Goal: Task Accomplishment & Management: Use online tool/utility

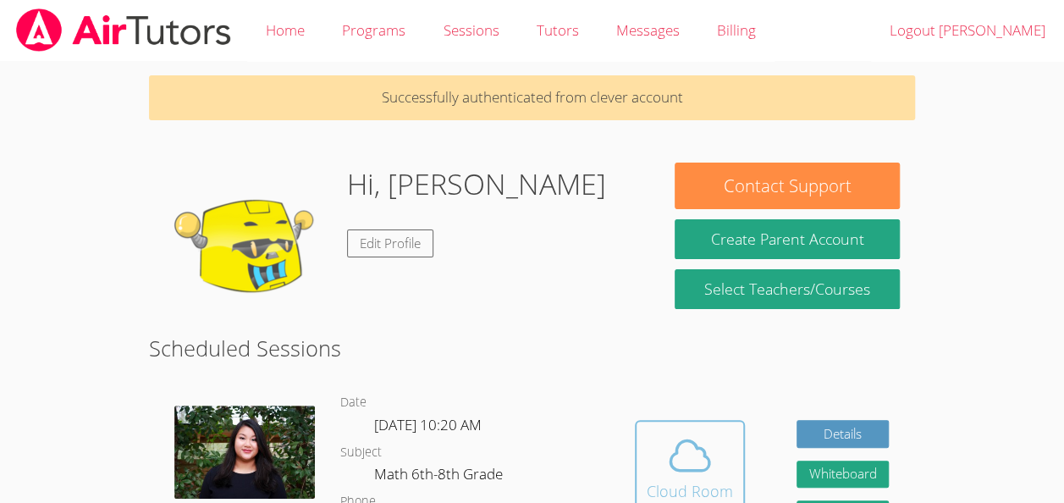
click at [695, 440] on icon at bounding box center [689, 455] width 47 height 47
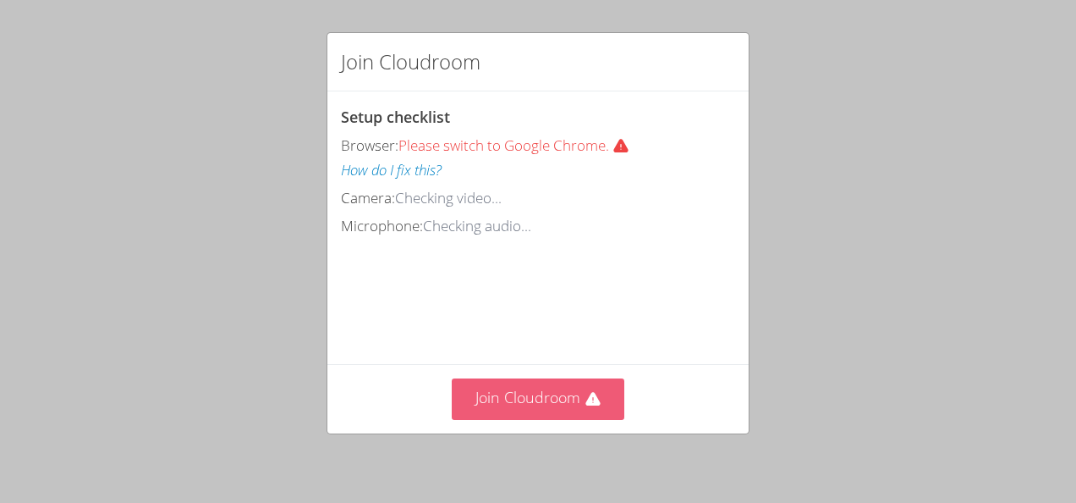
click at [513, 410] on button "Join Cloudroom" at bounding box center [538, 398] width 173 height 41
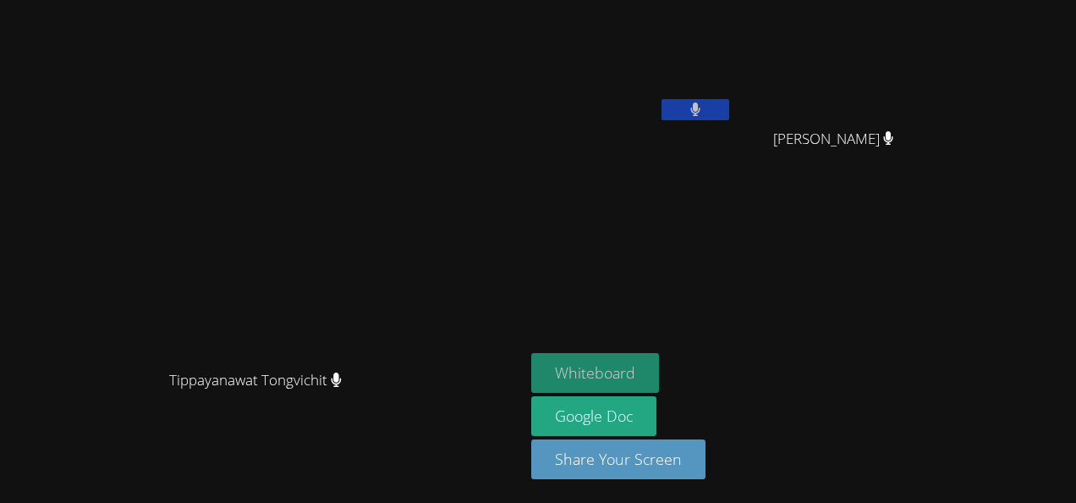
click at [659, 372] on button "Whiteboard" at bounding box center [595, 373] width 128 height 40
click at [659, 387] on button "Whiteboard" at bounding box center [595, 373] width 128 height 40
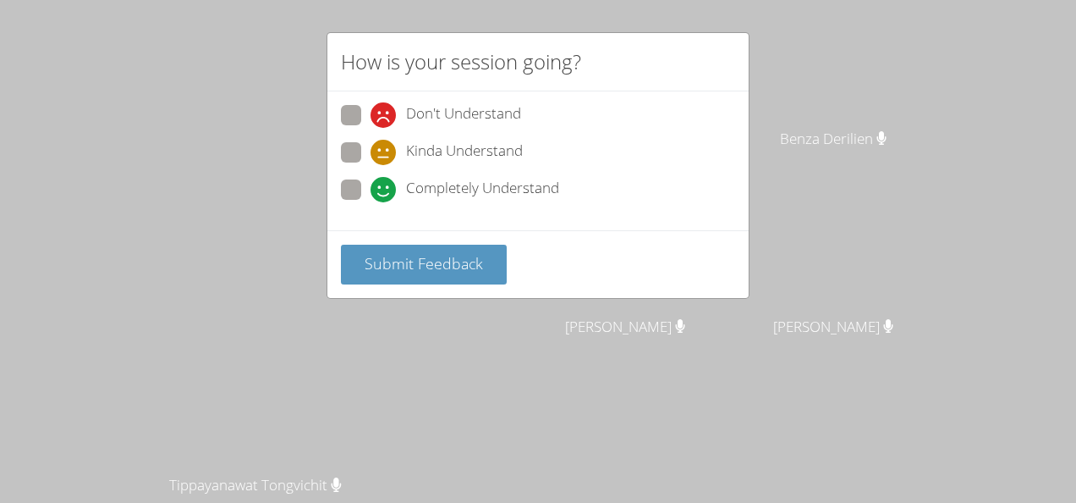
click at [371, 202] on span at bounding box center [371, 202] width 0 height 0
click at [371, 182] on input "Completely Understand" at bounding box center [378, 186] width 14 height 14
radio input "true"
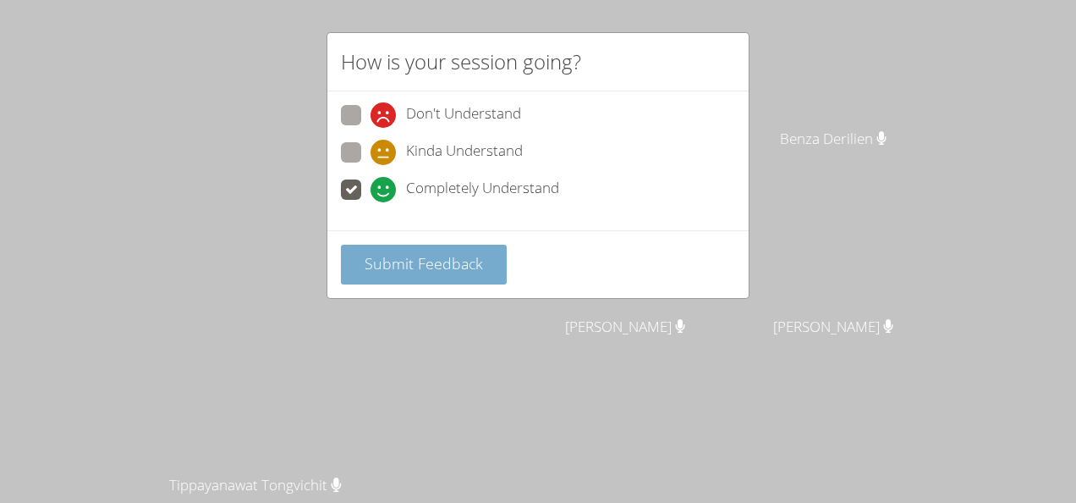
click at [414, 267] on span "Submit Feedback" at bounding box center [424, 263] width 118 height 20
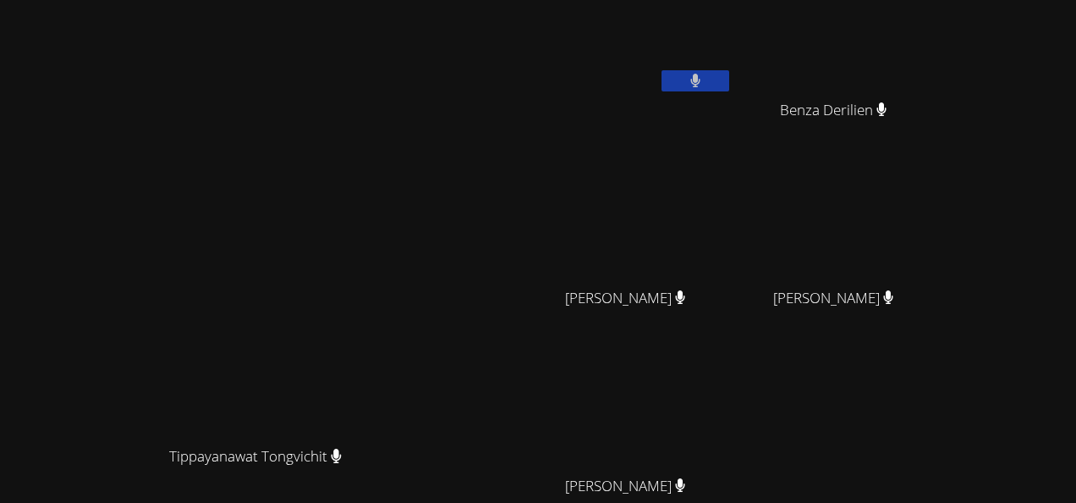
scroll to position [28, 0]
click at [729, 91] on button at bounding box center [696, 81] width 68 height 21
click at [729, 80] on button at bounding box center [696, 81] width 68 height 21
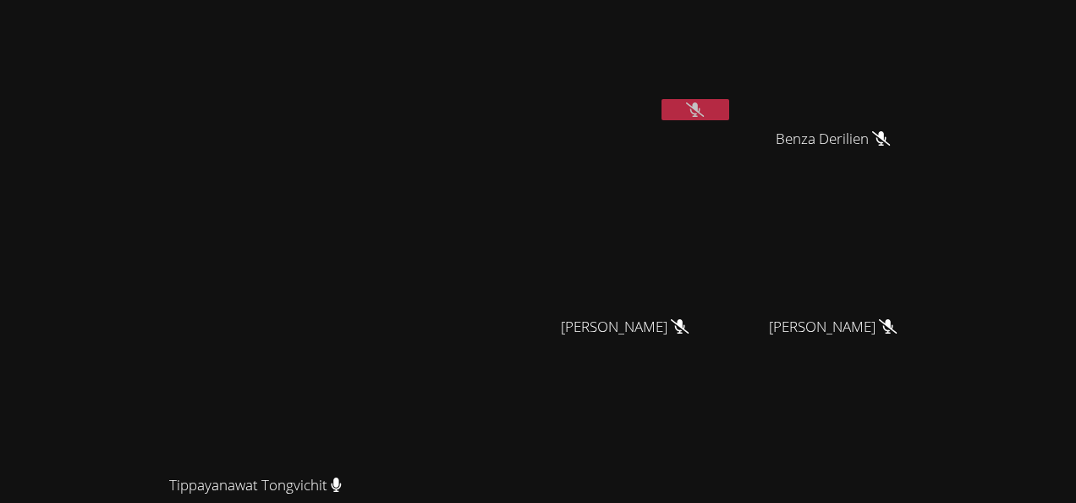
click at [704, 110] on icon at bounding box center [695, 109] width 18 height 14
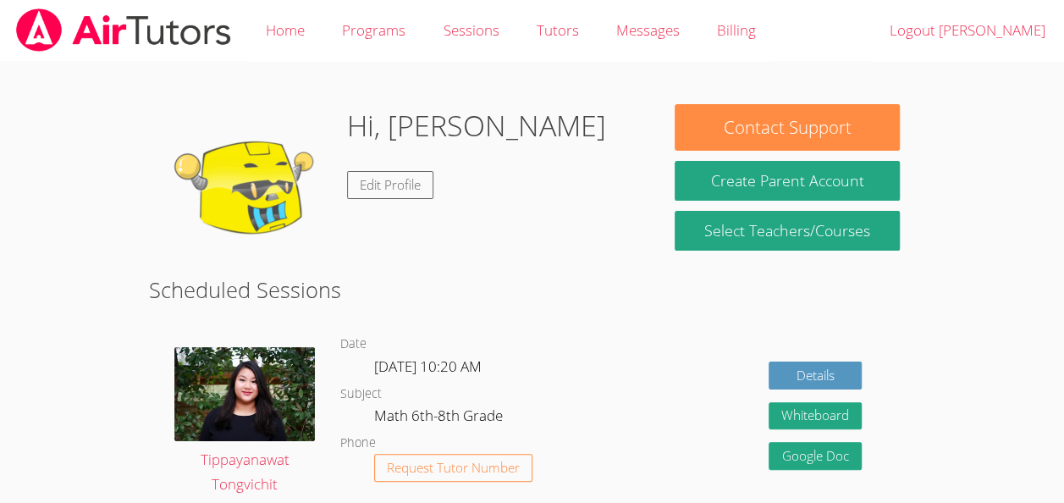
click at [66, 382] on body "Home Programs Sessions Tutors Messages Billing Logout Samuel Hi, Samuel Edit Pr…" at bounding box center [532, 251] width 1064 height 503
